Goal: Find specific page/section: Find specific page/section

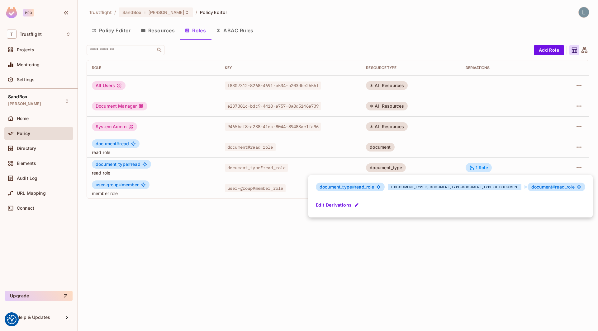
click at [164, 32] on div at bounding box center [299, 165] width 598 height 331
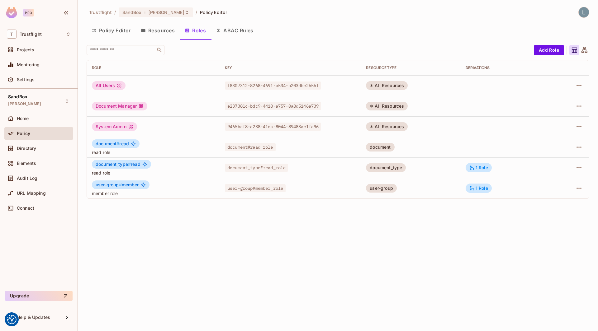
click at [156, 31] on button "Resources" at bounding box center [158, 31] width 44 height 16
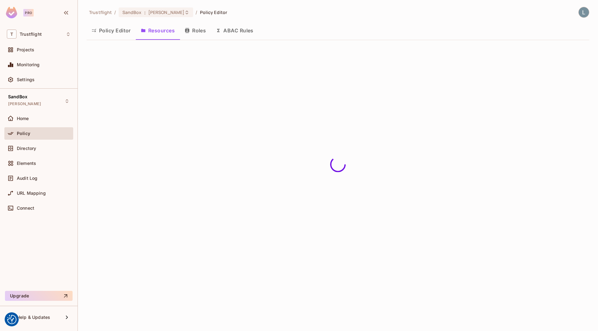
click at [193, 35] on button "Roles" at bounding box center [195, 31] width 31 height 16
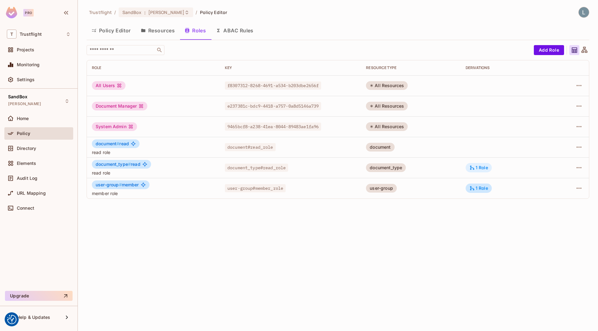
click at [475, 168] on icon at bounding box center [472, 168] width 6 height 6
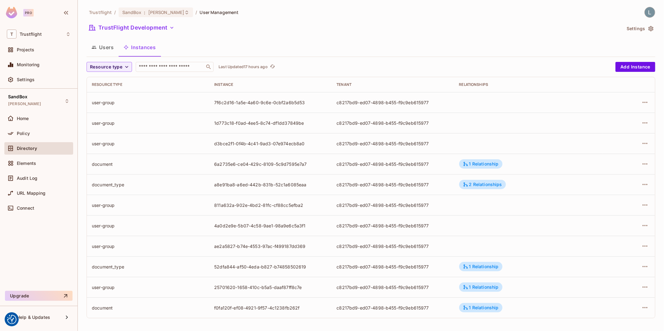
scroll to position [0, 0]
click at [32, 134] on div "Policy" at bounding box center [44, 133] width 54 height 5
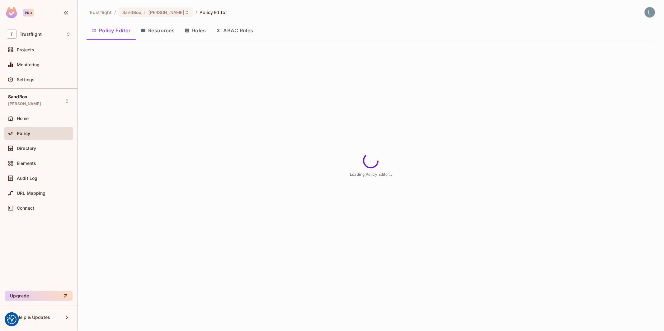
click at [169, 33] on button "Resources" at bounding box center [158, 31] width 44 height 16
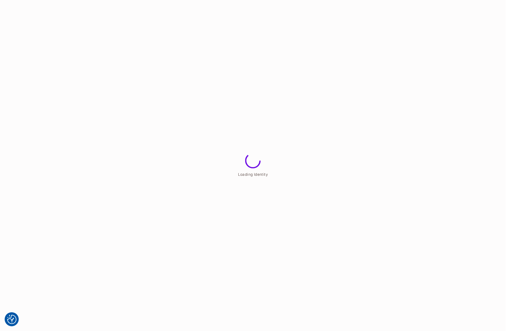
click at [422, 0] on html "We use cookies to enhance your browsing experience, serve personalized ads or c…" at bounding box center [253, 0] width 506 height 0
